Goal: Information Seeking & Learning: Learn about a topic

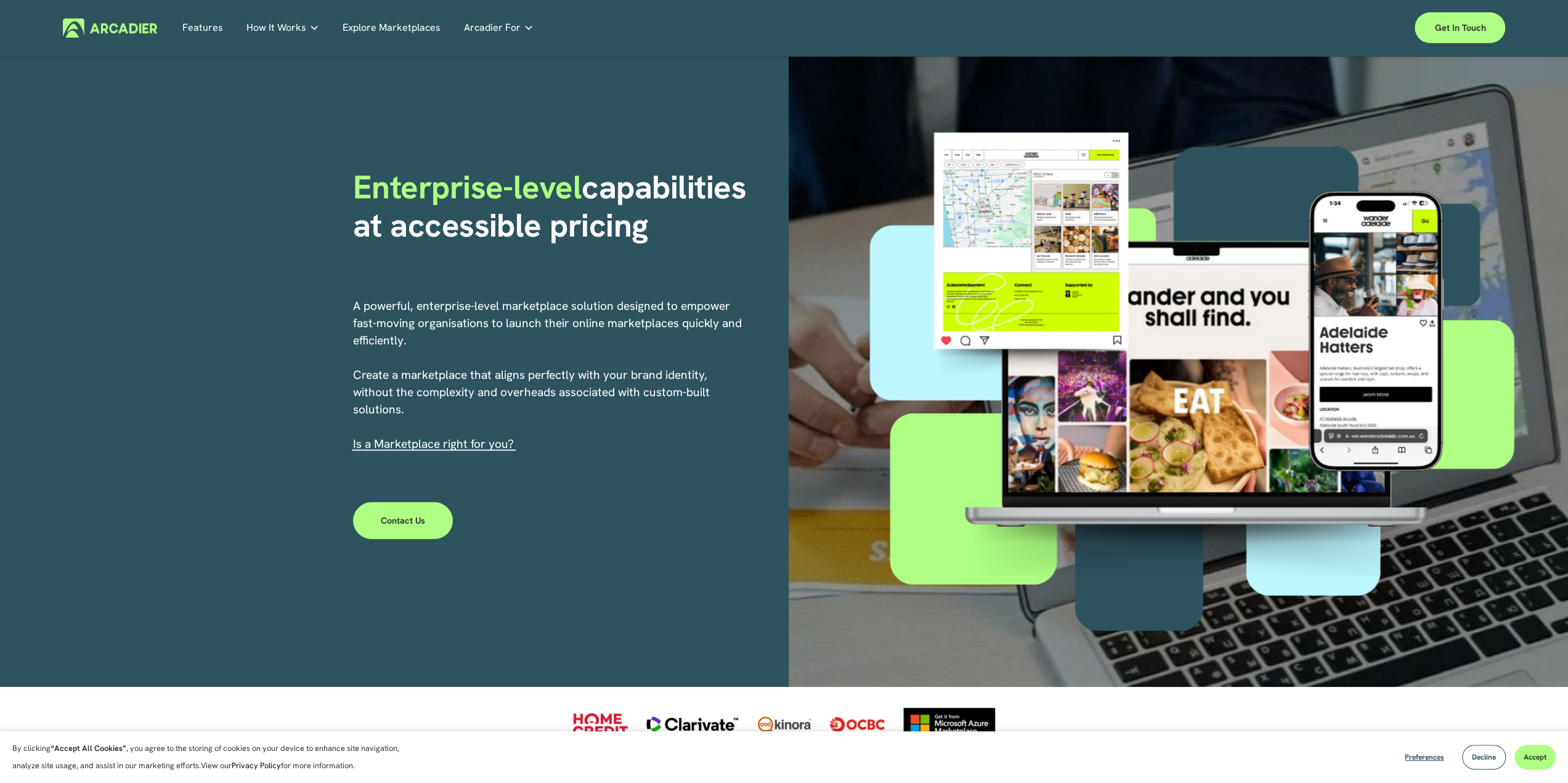
click at [381, 31] on link "Explore Marketplaces" at bounding box center [391, 27] width 98 height 19
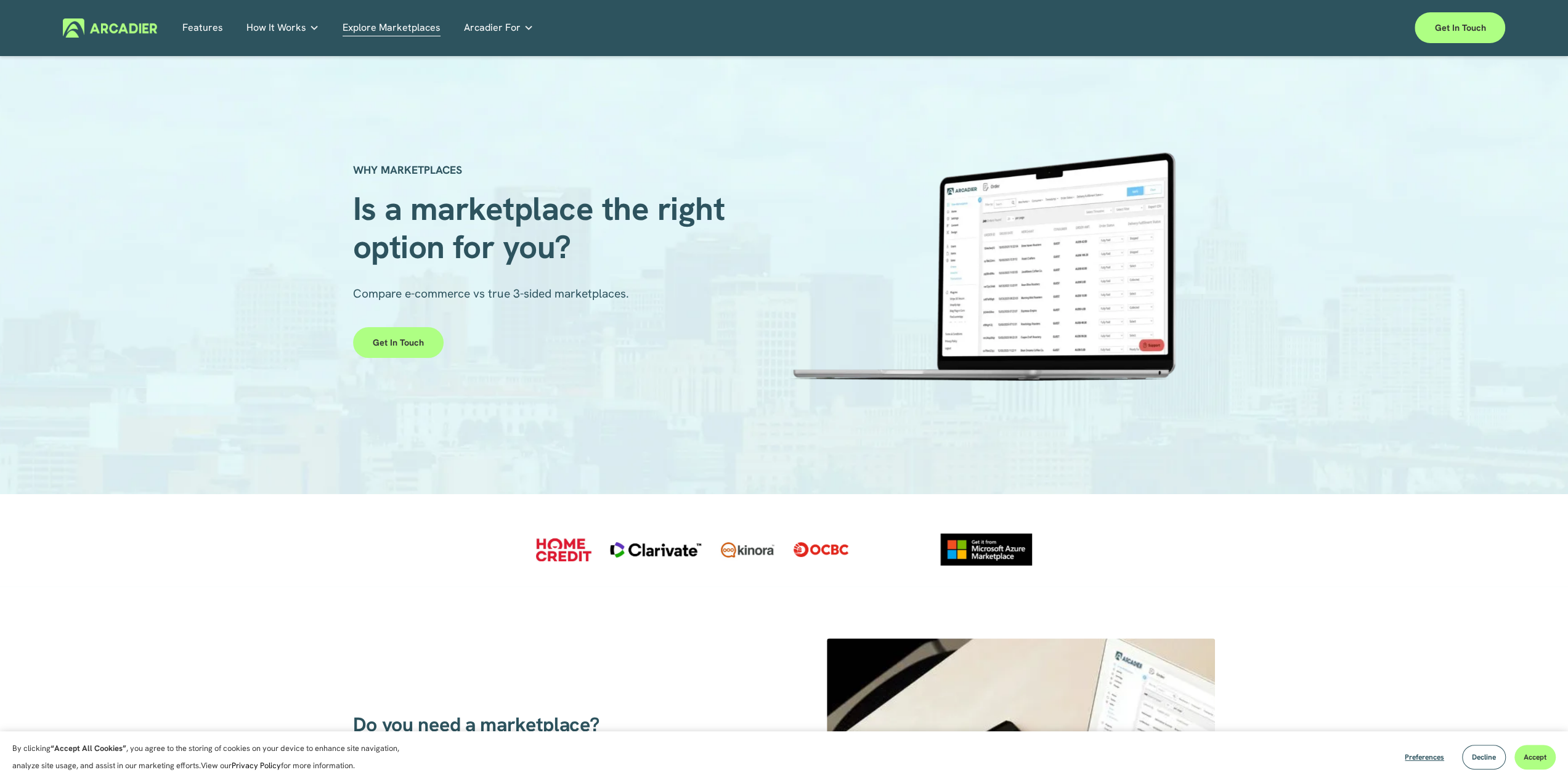
click at [0, 0] on p "Read about game-changing marketplace solutions." at bounding box center [0, 0] width 0 height 0
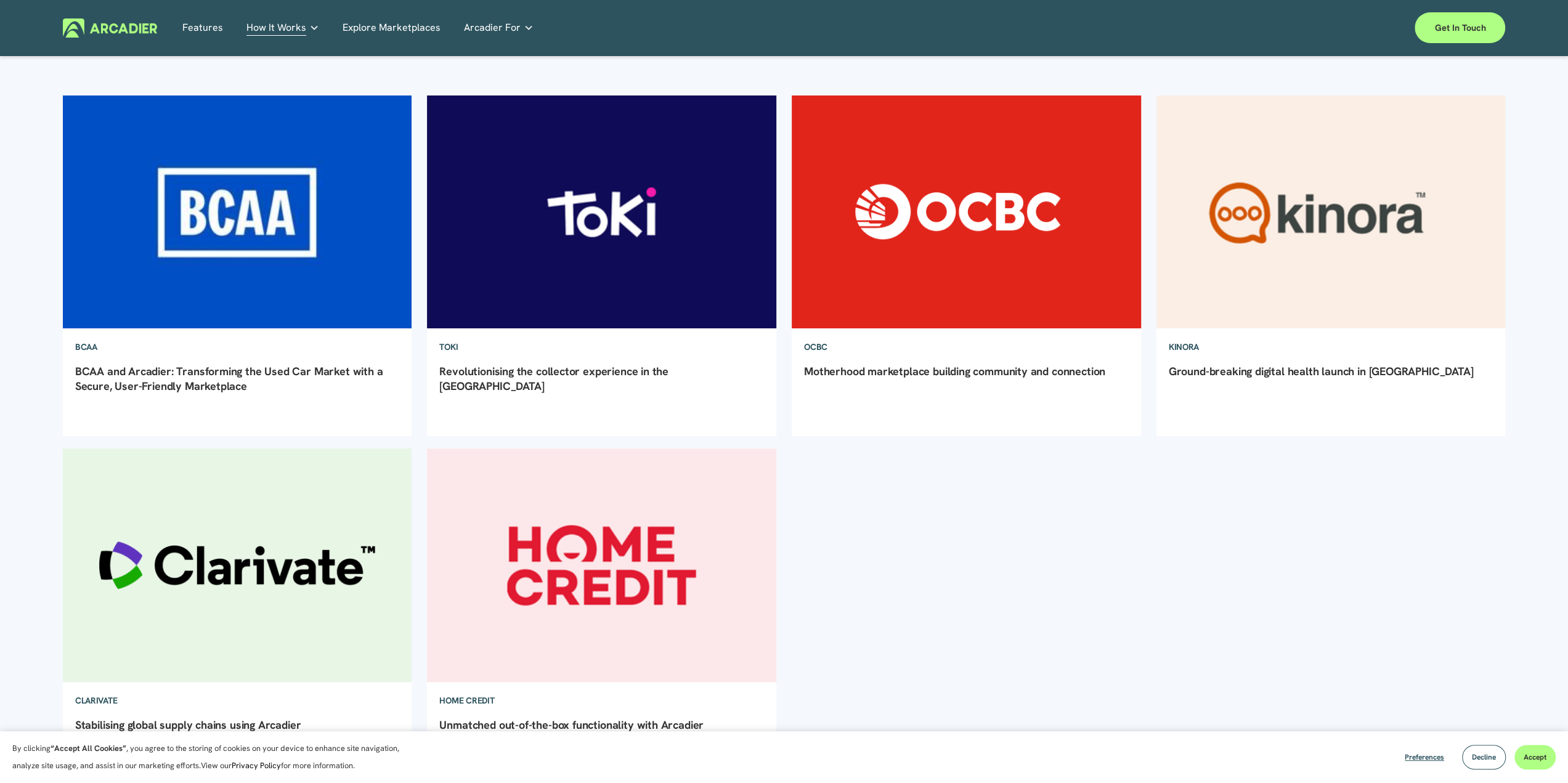
scroll to position [308, 0]
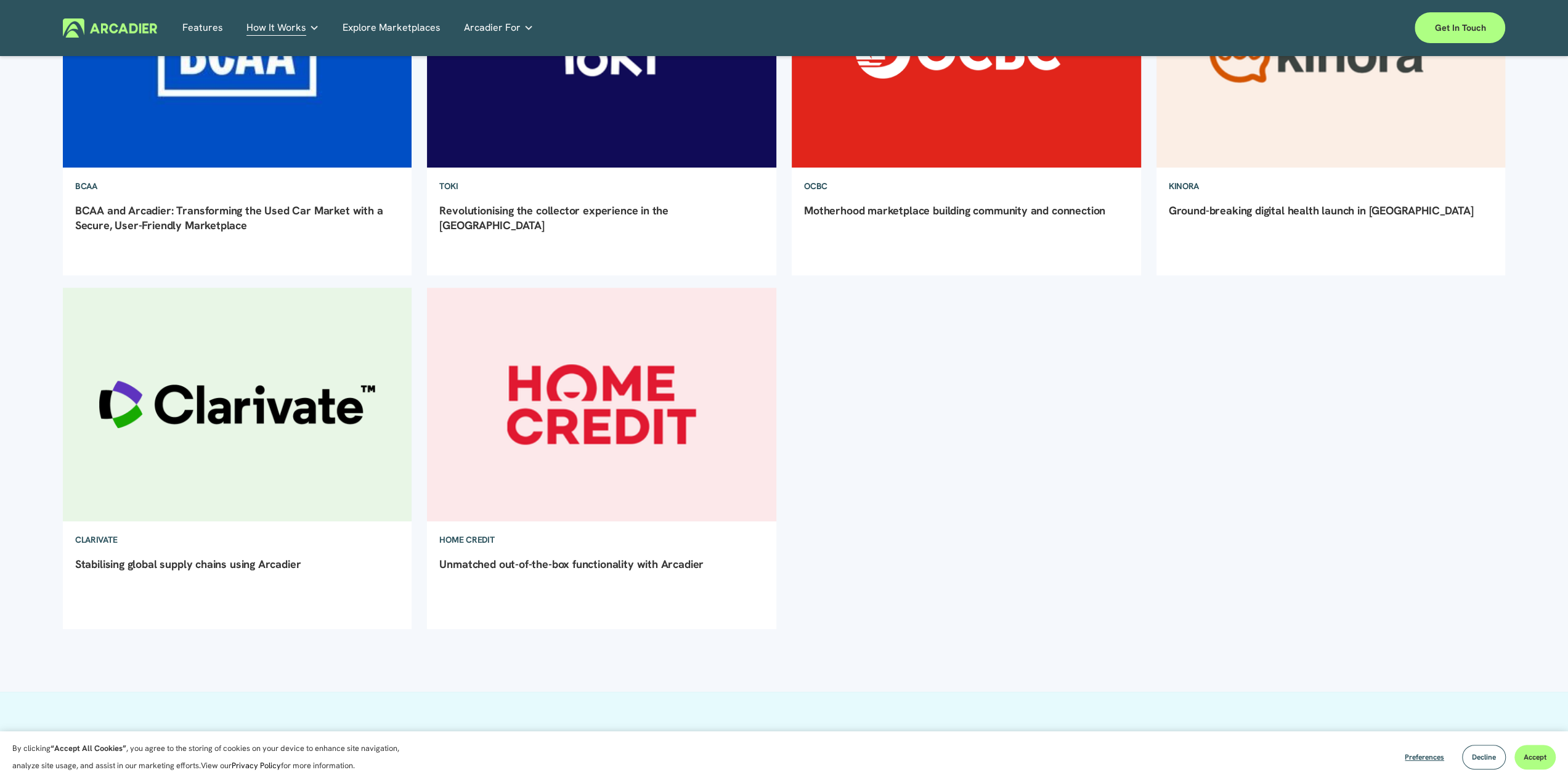
click at [322, 407] on img at bounding box center [237, 404] width 353 height 236
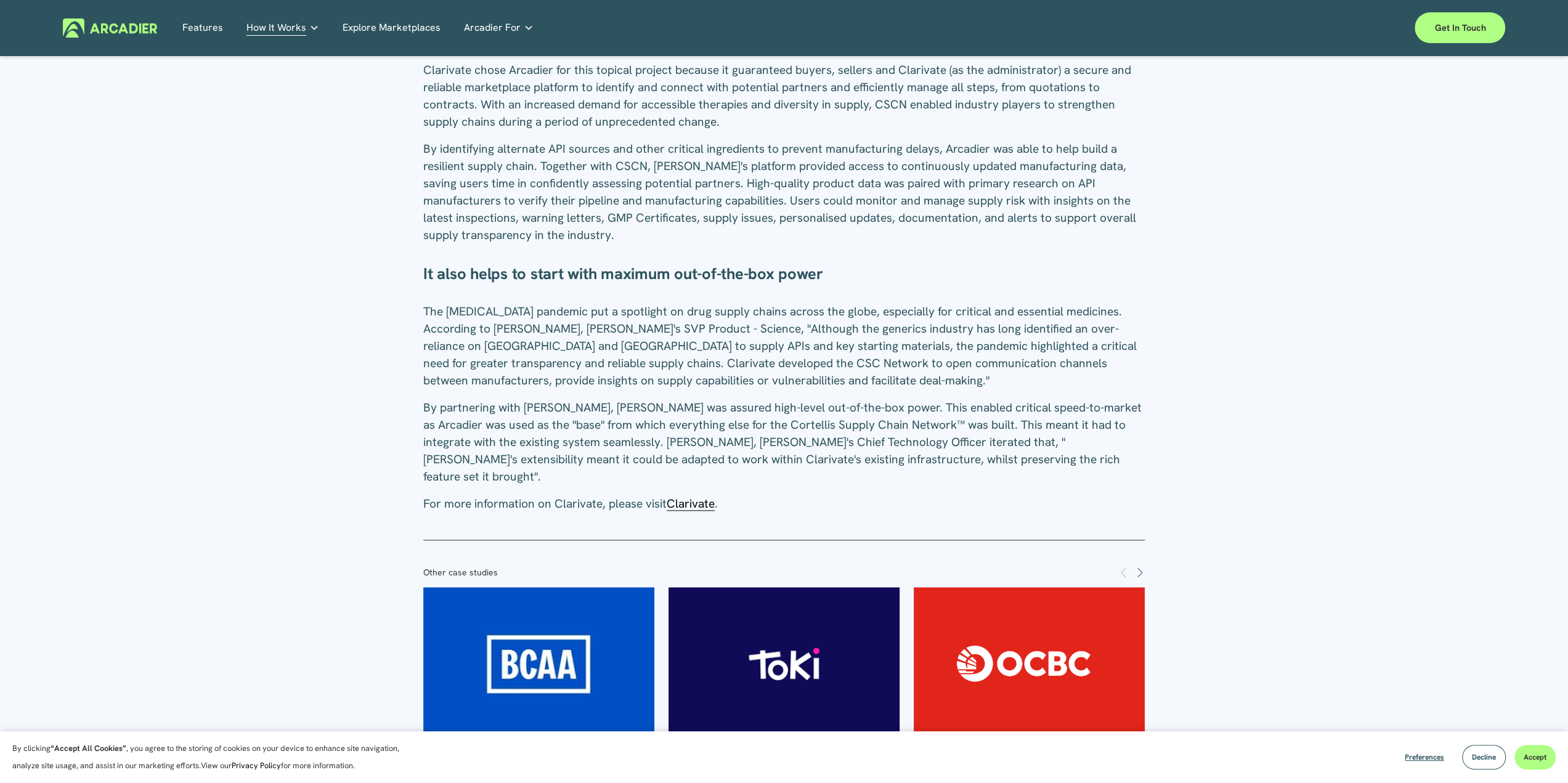
scroll to position [1294, 0]
